Goal: Task Accomplishment & Management: Use online tool/utility

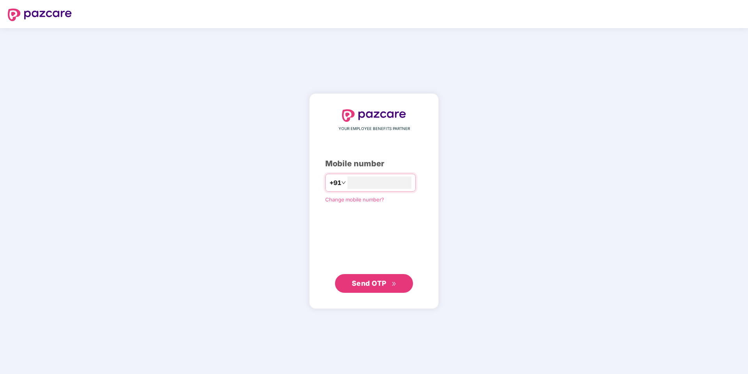
click at [416, 188] on div "+91" at bounding box center [370, 183] width 91 height 18
click at [380, 185] on input "number" at bounding box center [380, 182] width 64 height 12
type input "**********"
click at [380, 278] on span "Send OTP" at bounding box center [374, 282] width 45 height 11
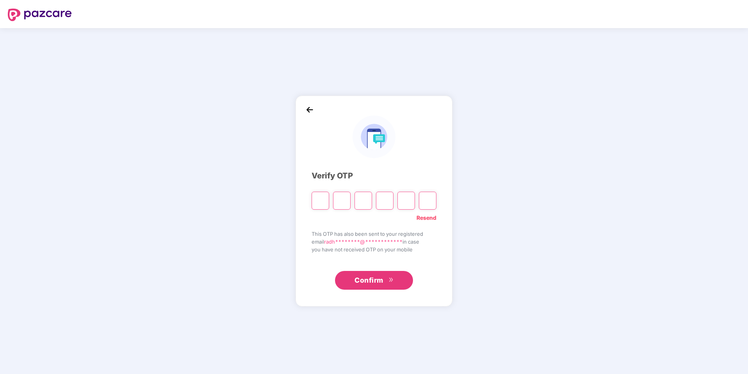
type input "*"
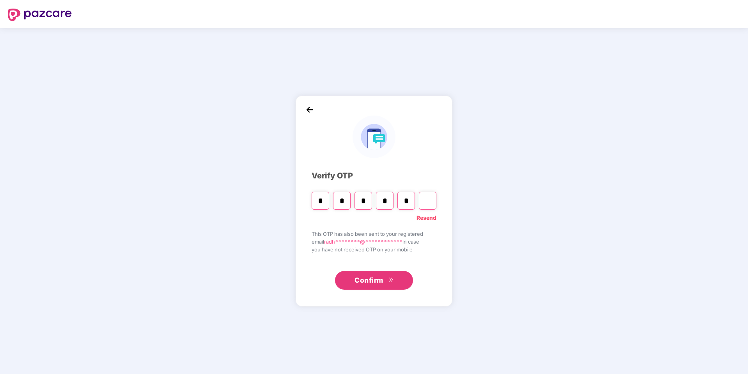
type input "*"
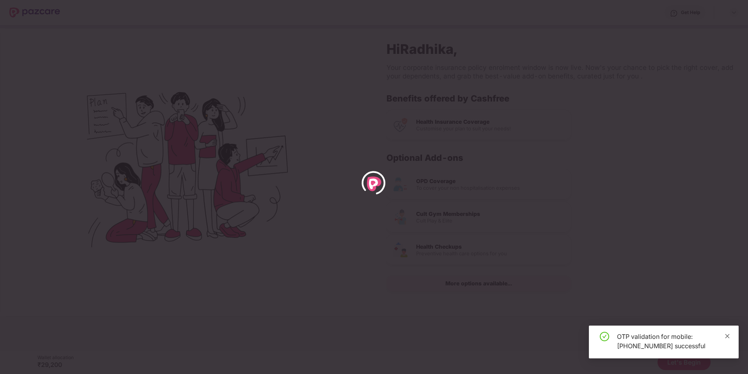
click at [728, 339] on span at bounding box center [727, 335] width 5 height 7
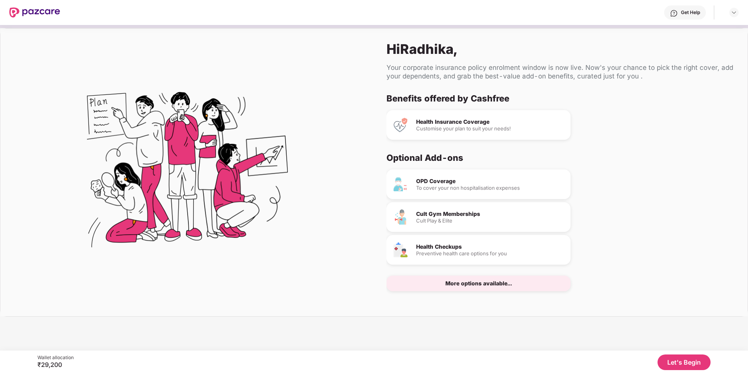
click at [678, 360] on button "Let's Begin" at bounding box center [684, 362] width 53 height 16
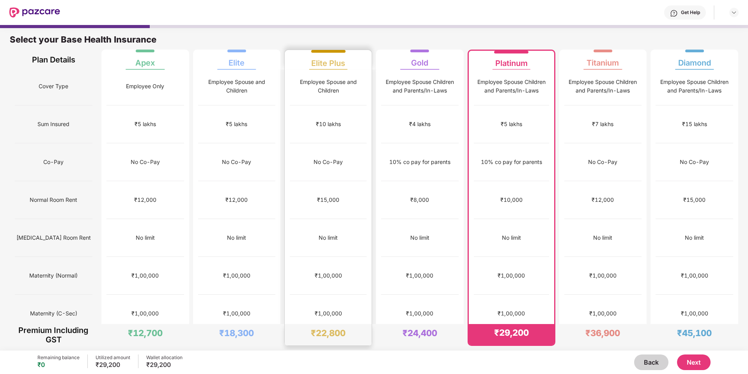
scroll to position [2, 0]
click at [317, 257] on div "₹1,00,000" at bounding box center [328, 276] width 77 height 38
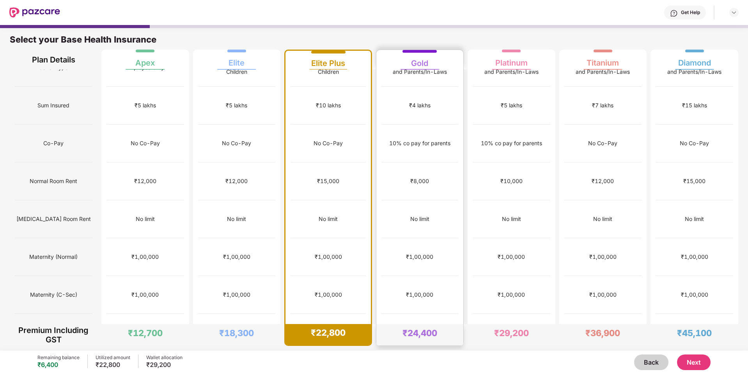
scroll to position [0, 0]
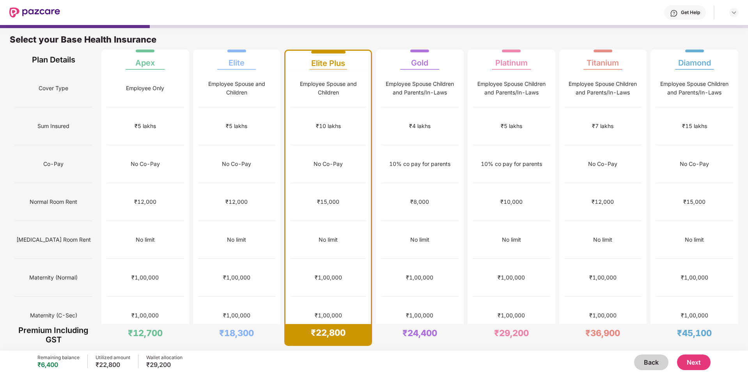
click at [691, 361] on button "Next" at bounding box center [694, 362] width 34 height 16
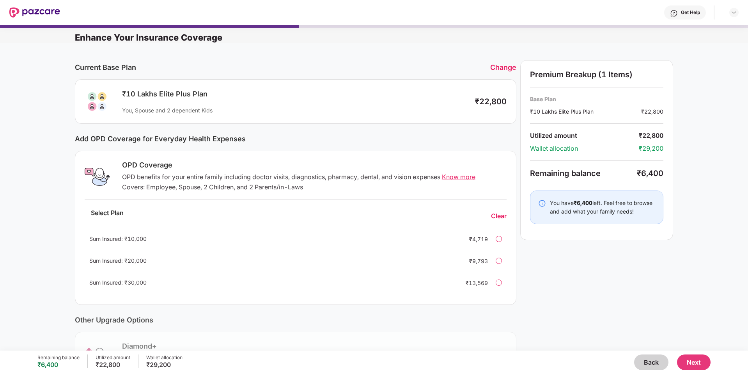
click at [695, 359] on button "Next" at bounding box center [694, 362] width 34 height 16
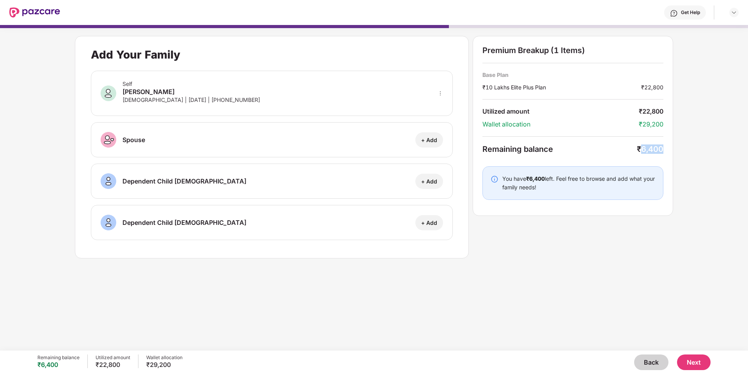
drag, startPoint x: 643, startPoint y: 150, endPoint x: 665, endPoint y: 150, distance: 22.2
click at [665, 150] on div "Premium Breakup (1 Items) Base Plan ₹10 Lakhs Elite Plus Plan ₹22,800 Utilized …" at bounding box center [573, 126] width 201 height 180
click at [680, 227] on div "Add Your Family Self [PERSON_NAME] [DEMOGRAPHIC_DATA] | [DATE] | [PHONE_NUMBER]…" at bounding box center [374, 184] width 748 height 318
click at [654, 371] on div "Remaining balance ₹6,400 Utilized amount ₹22,800 Wallet allocation ₹29,200 Back…" at bounding box center [374, 361] width 674 height 23
click at [654, 365] on button "Back" at bounding box center [652, 362] width 34 height 16
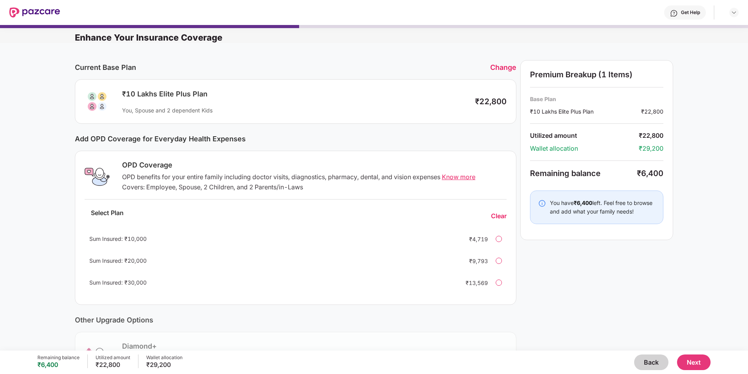
click at [654, 365] on button "Back" at bounding box center [652, 362] width 34 height 16
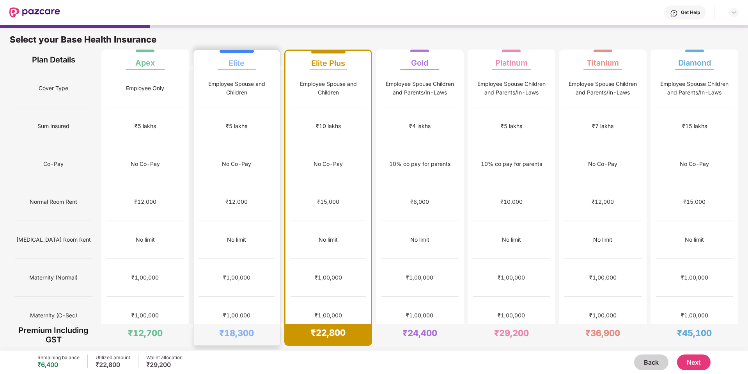
click at [254, 108] on div "₹5 lakhs" at bounding box center [237, 126] width 77 height 38
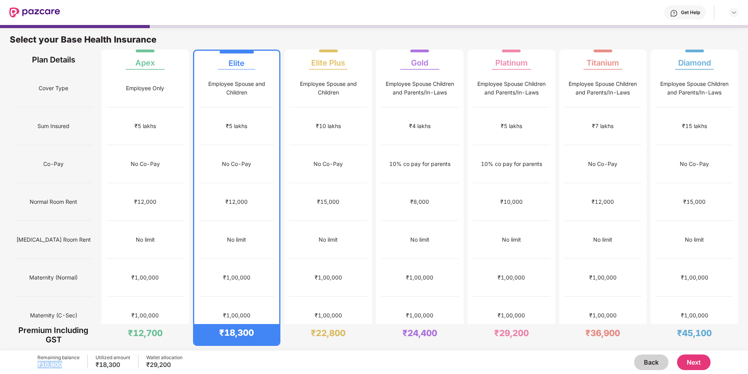
drag, startPoint x: 61, startPoint y: 364, endPoint x: 32, endPoint y: 364, distance: 29.7
click at [32, 364] on div "Remaining balance ₹10,900 Utilized amount ₹18,300 Wallet allocation ₹29,200 Bac…" at bounding box center [374, 361] width 748 height 23
click at [696, 363] on button "Next" at bounding box center [694, 362] width 34 height 16
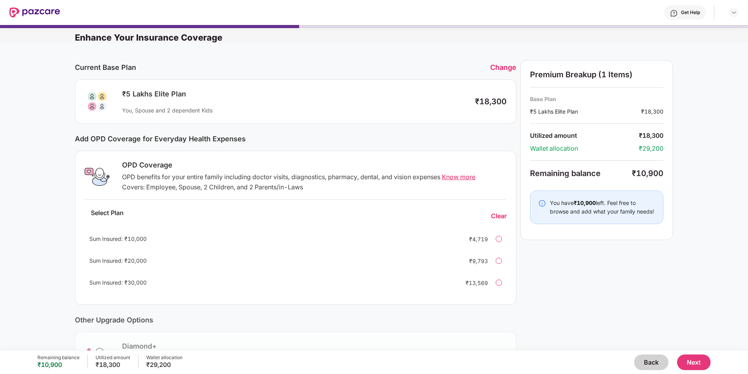
click at [695, 361] on button "Next" at bounding box center [694, 362] width 34 height 16
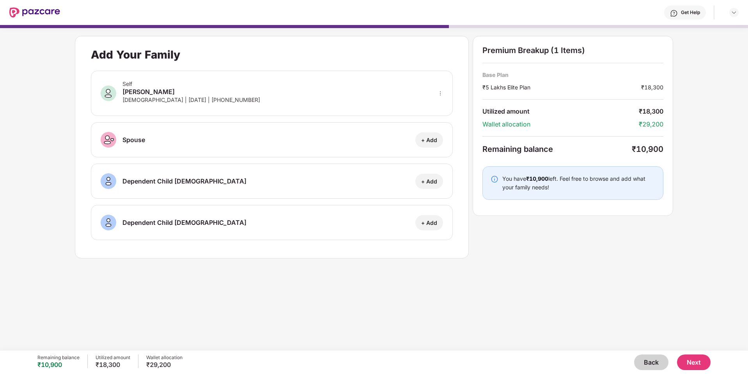
click at [438, 143] on div "+ Add" at bounding box center [430, 139] width 28 height 15
select select "****"
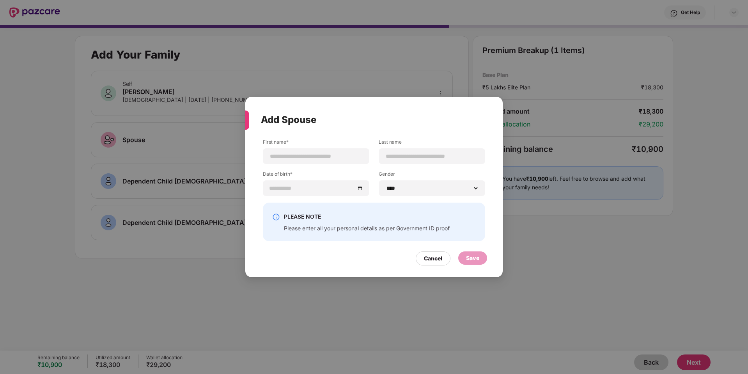
click at [318, 164] on div "First name* Last name Date of birth* Gender ****** **** ******" at bounding box center [374, 171] width 222 height 64
click at [318, 159] on input at bounding box center [316, 156] width 93 height 8
type input "*******"
click at [435, 153] on input at bounding box center [432, 156] width 93 height 8
type input "*****"
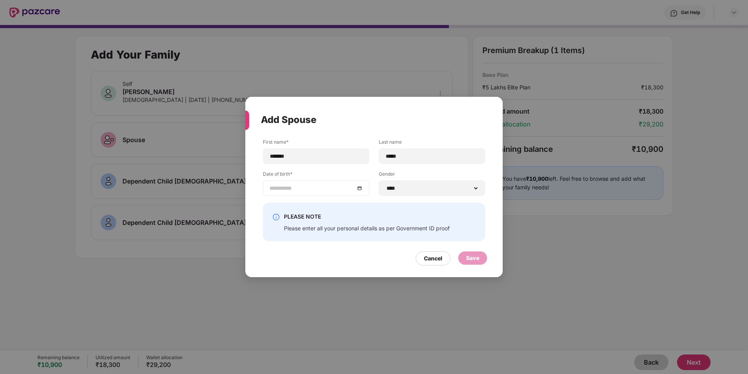
click at [322, 194] on div at bounding box center [316, 188] width 107 height 16
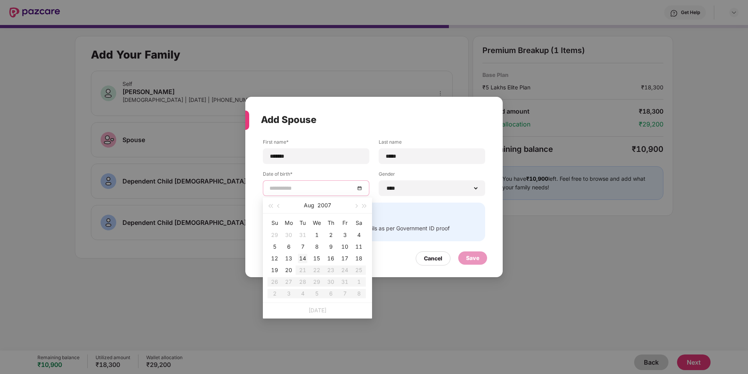
type input "**********"
click at [322, 203] on button "2007" at bounding box center [325, 205] width 14 height 16
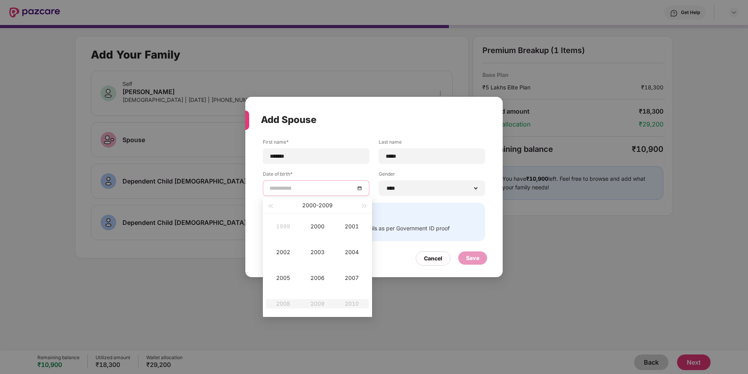
type input "**********"
click at [272, 205] on span "button" at bounding box center [270, 206] width 4 height 4
type input "**********"
click at [278, 306] on div "1998" at bounding box center [283, 303] width 23 height 9
type input "**********"
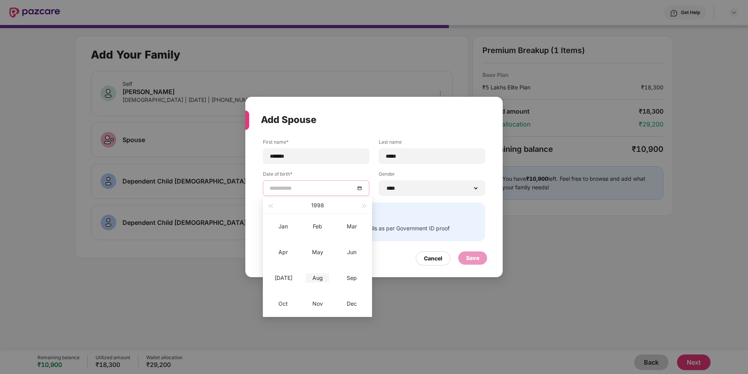
click at [318, 282] on div "Aug" at bounding box center [317, 277] width 23 height 9
type input "**********"
click at [332, 278] on div "27" at bounding box center [330, 281] width 9 height 9
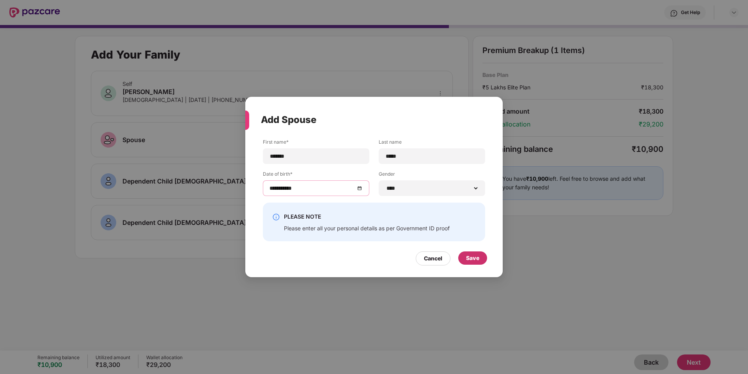
click at [473, 258] on div "Save" at bounding box center [472, 258] width 13 height 9
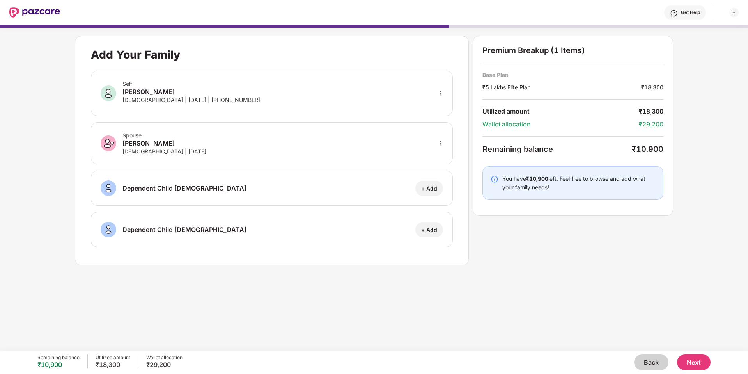
click at [441, 142] on icon "more" at bounding box center [440, 142] width 5 height 5
click at [434, 152] on div at bounding box center [431, 155] width 26 height 14
select select "****"
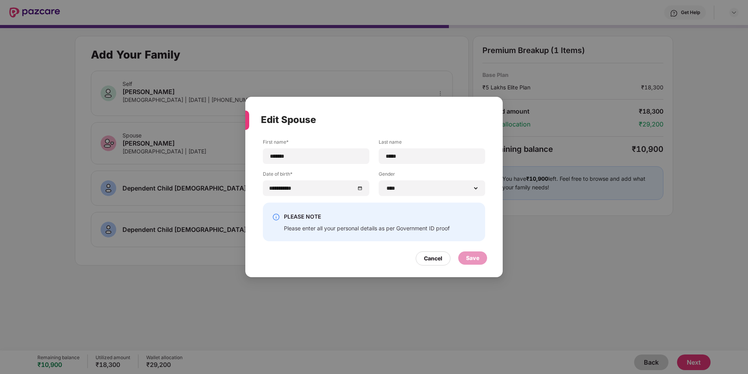
click at [277, 220] on img at bounding box center [276, 217] width 8 height 8
click at [276, 216] on img at bounding box center [276, 217] width 8 height 8
click at [421, 232] on div "Please enter all your personal details as per Government ID proof" at bounding box center [367, 227] width 166 height 7
click at [481, 259] on div "Save" at bounding box center [473, 257] width 29 height 13
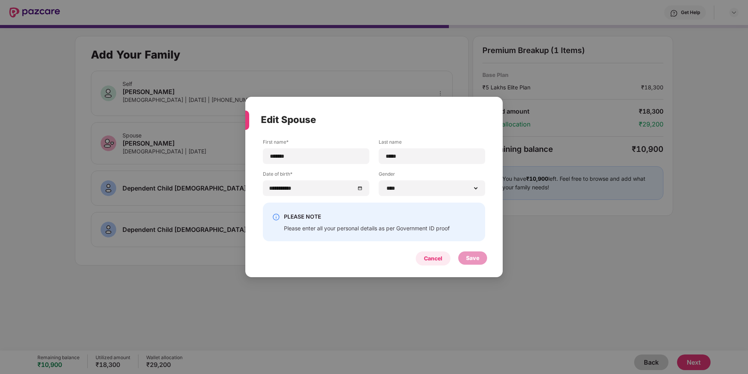
click at [440, 258] on div "Cancel" at bounding box center [433, 258] width 18 height 9
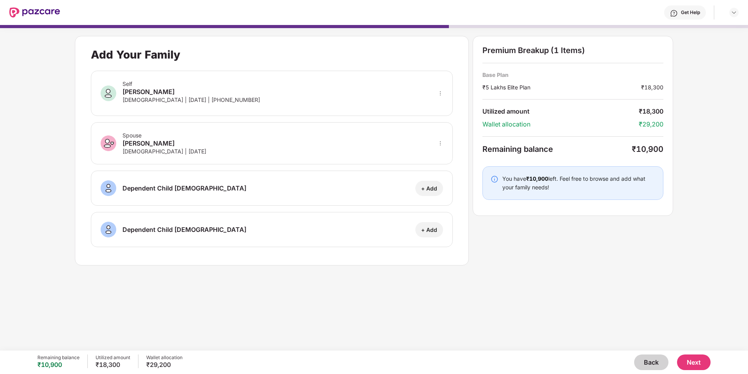
click at [695, 363] on button "Next" at bounding box center [694, 362] width 34 height 16
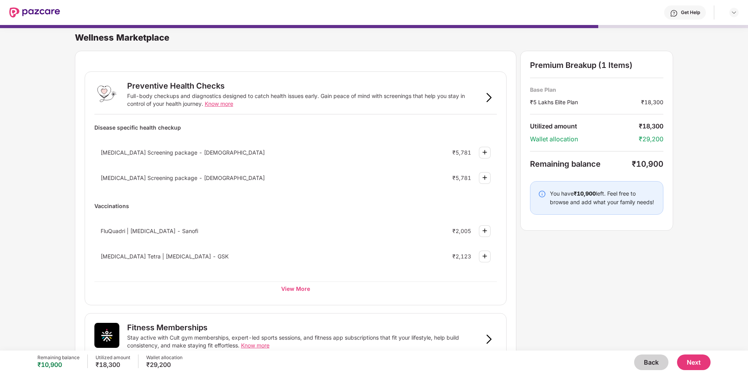
scroll to position [379, 0]
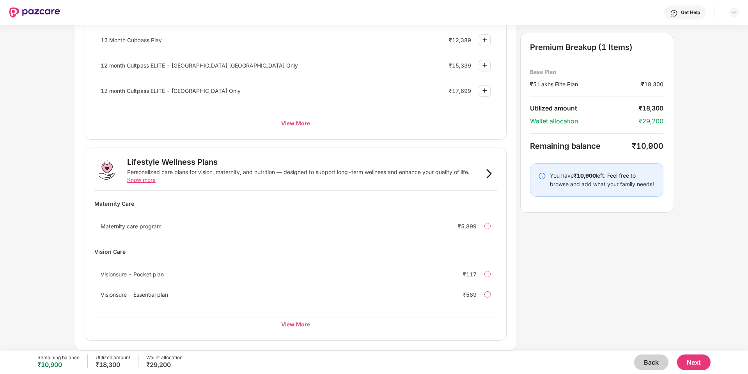
click at [693, 361] on button "Next" at bounding box center [694, 362] width 34 height 16
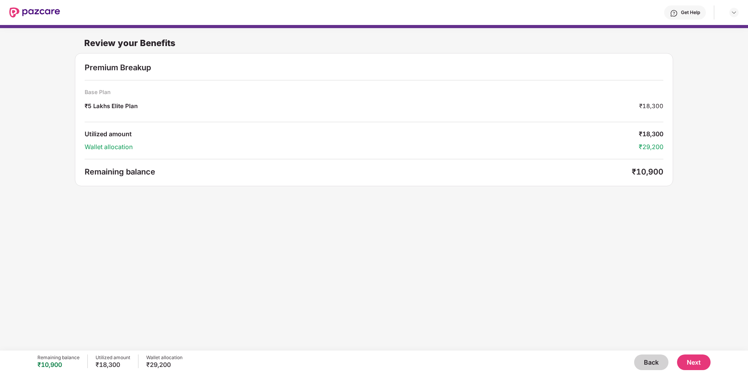
click at [690, 363] on button "Next" at bounding box center [694, 362] width 34 height 16
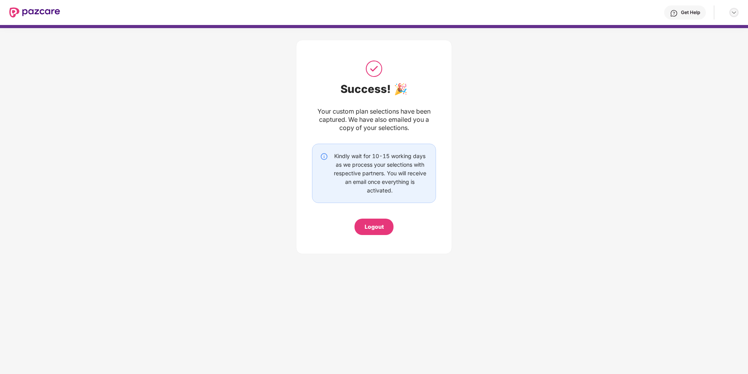
click at [732, 14] on img at bounding box center [734, 12] width 6 height 6
click at [683, 100] on div "Success! 🎉 Your custom plan selections have been captured. We have also emailed…" at bounding box center [374, 145] width 748 height 234
click at [33, 16] on img at bounding box center [34, 12] width 51 height 10
click at [33, 12] on img at bounding box center [34, 12] width 51 height 10
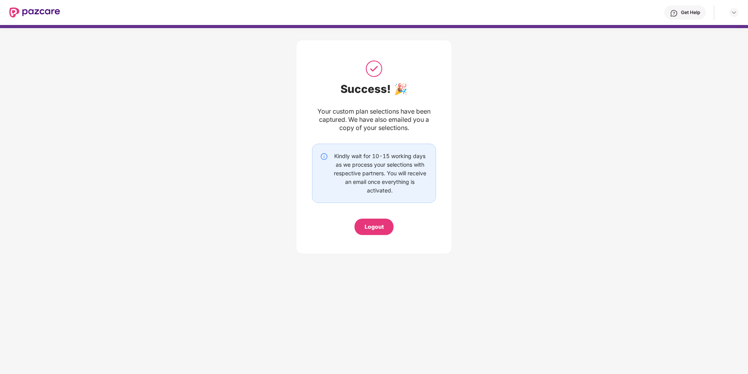
click at [49, 13] on img at bounding box center [34, 12] width 51 height 10
click at [736, 13] on img at bounding box center [734, 12] width 6 height 6
click at [702, 212] on div "Success! 🎉 Your custom plan selections have been captured. We have also emailed…" at bounding box center [374, 145] width 748 height 234
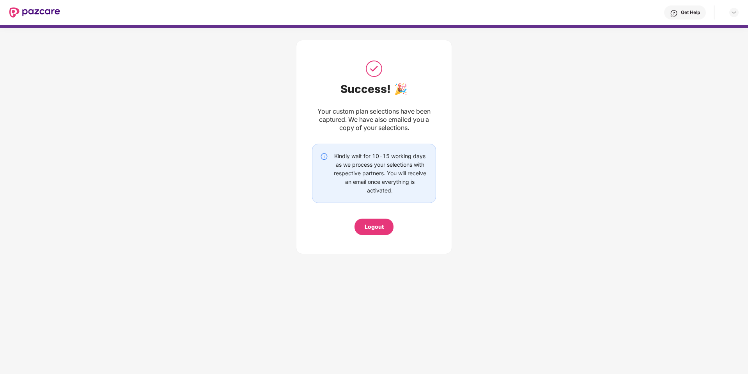
click at [385, 226] on div "Logout" at bounding box center [374, 227] width 39 height 16
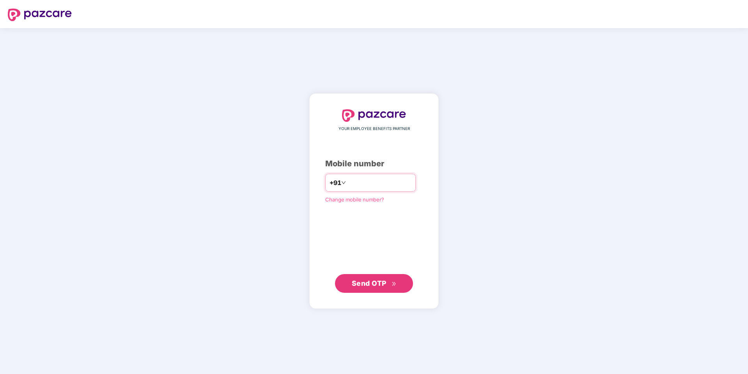
click at [355, 184] on input "number" at bounding box center [380, 182] width 64 height 12
type input "**********"
click at [367, 283] on span "Send OTP" at bounding box center [369, 283] width 35 height 8
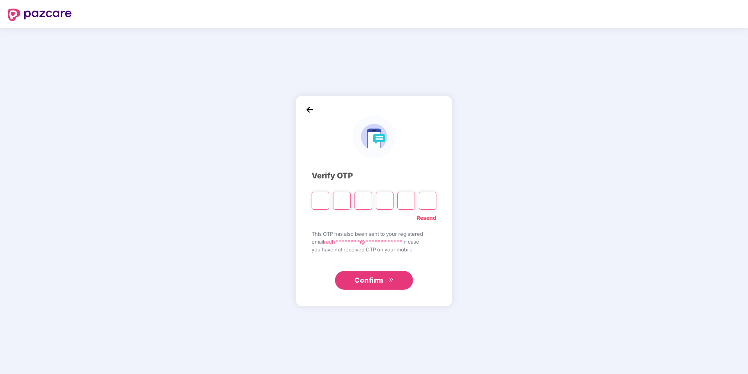
type input "*"
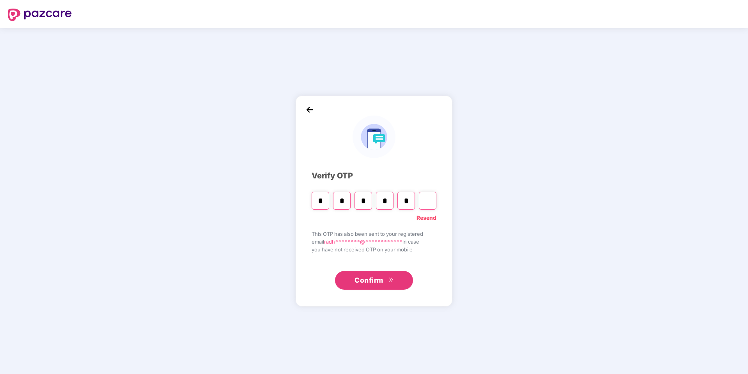
type input "*"
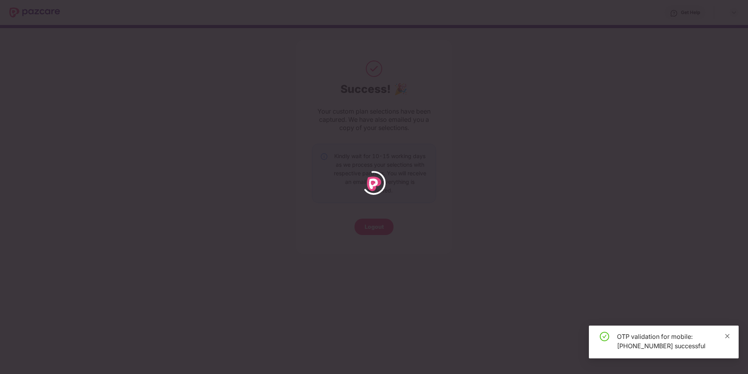
click at [728, 334] on icon "close" at bounding box center [727, 335] width 5 height 5
